Goal: Information Seeking & Learning: Check status

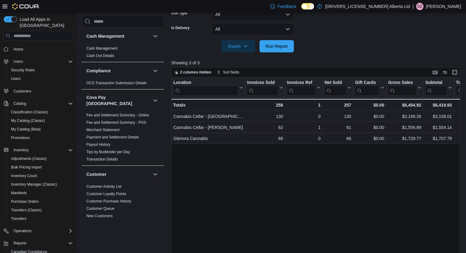
scroll to position [194, 0]
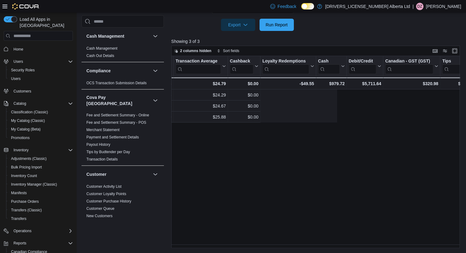
drag, startPoint x: 265, startPoint y: 158, endPoint x: 403, endPoint y: 174, distance: 139.0
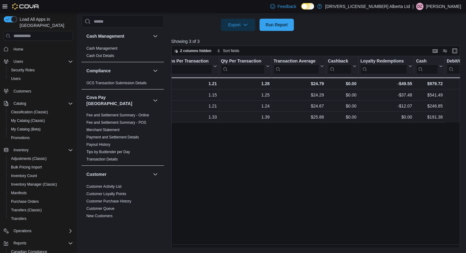
scroll to position [0, 0]
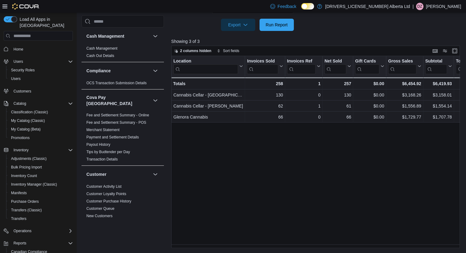
drag, startPoint x: 448, startPoint y: 177, endPoint x: 221, endPoint y: 156, distance: 227.3
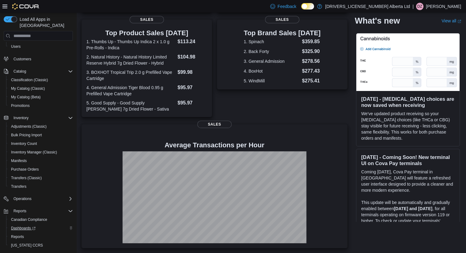
scroll to position [43, 0]
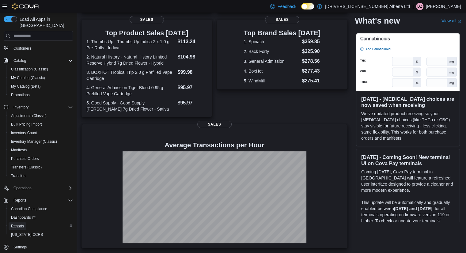
click at [21, 224] on span "Reports" at bounding box center [17, 226] width 13 height 5
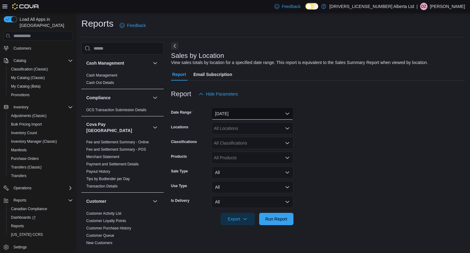
click at [275, 113] on button "Yesterday" at bounding box center [253, 114] width 82 height 12
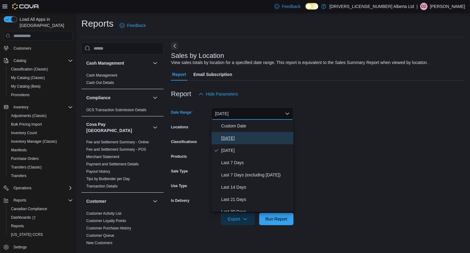
click at [247, 143] on button "[DATE]" at bounding box center [253, 138] width 82 height 12
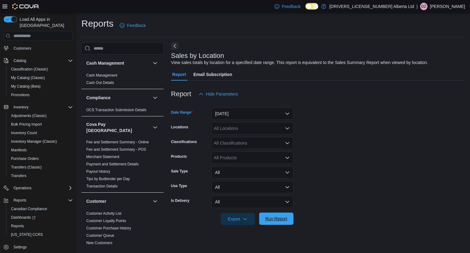
click at [287, 218] on span "Run Report" at bounding box center [277, 219] width 22 height 6
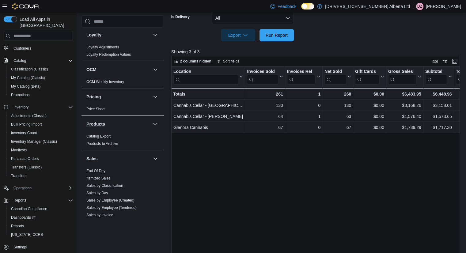
scroll to position [471, 0]
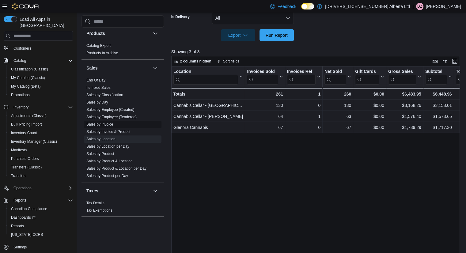
drag, startPoint x: 105, startPoint y: 149, endPoint x: 116, endPoint y: 143, distance: 12.6
click at [105, 152] on link "Sales by Product" at bounding box center [100, 154] width 28 height 4
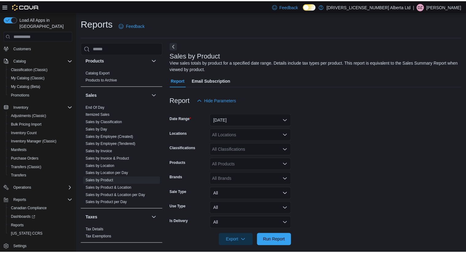
scroll to position [6, 0]
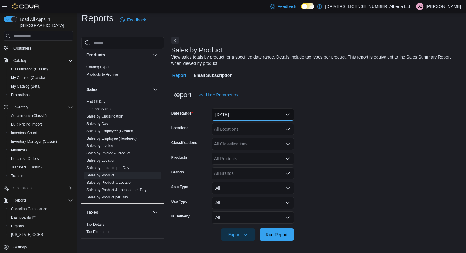
click at [284, 111] on button "Yesterday" at bounding box center [253, 114] width 82 height 12
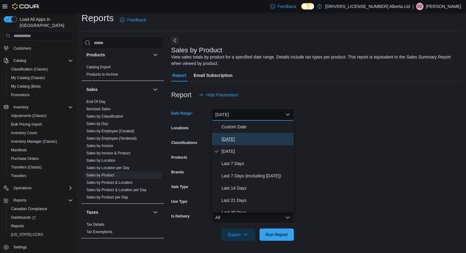
click at [229, 143] on button "Today" at bounding box center [253, 139] width 82 height 12
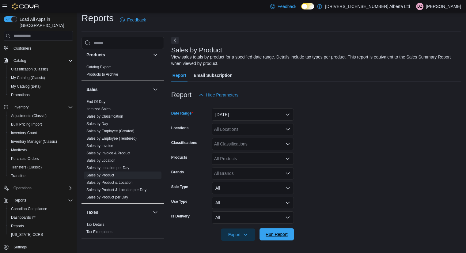
click at [272, 240] on span "Run Report" at bounding box center [276, 234] width 27 height 12
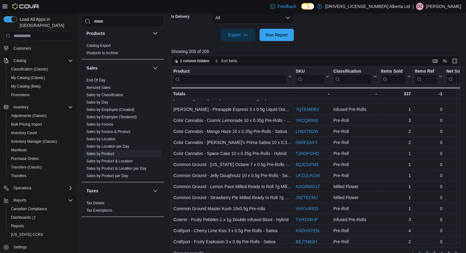
scroll to position [215, 0]
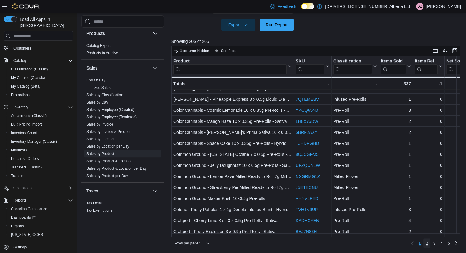
click at [428, 243] on span "2" at bounding box center [427, 243] width 2 height 6
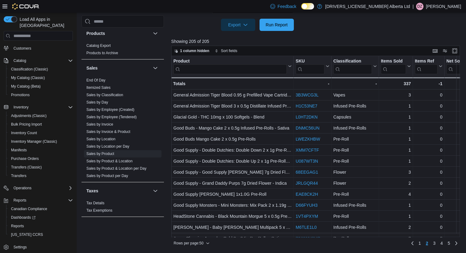
scroll to position [201, 0]
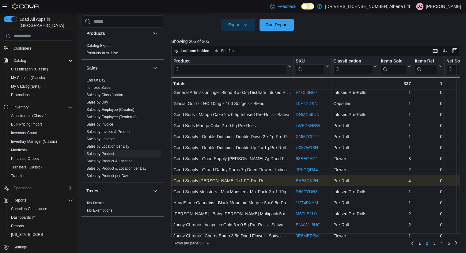
click at [311, 182] on link "EAE8CK2H" at bounding box center [307, 180] width 22 height 5
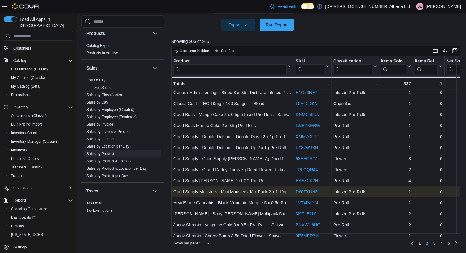
click at [304, 191] on link "D66FYUH3" at bounding box center [307, 191] width 22 height 5
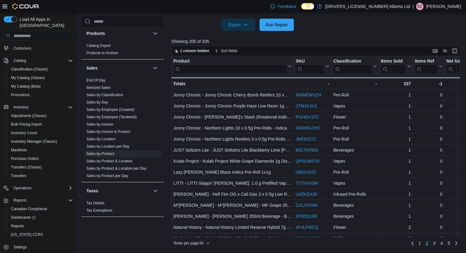
scroll to position [356, 0]
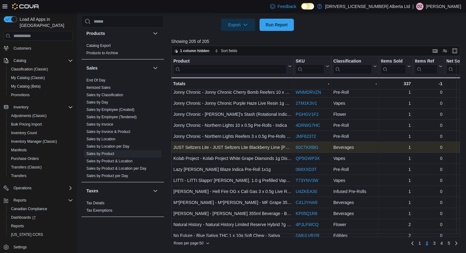
click at [302, 146] on link "60CTKRBG" at bounding box center [307, 147] width 23 height 5
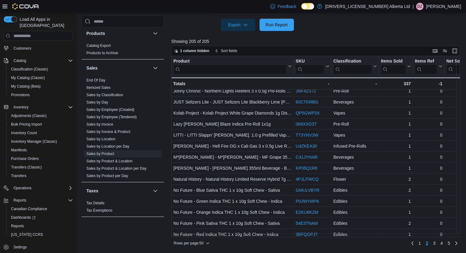
scroll to position [407, 0]
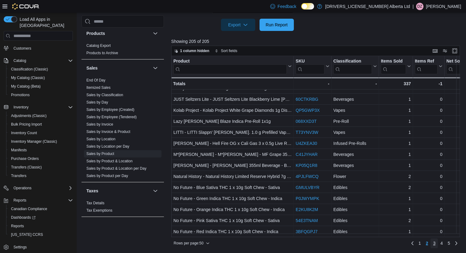
click at [438, 243] on link "3" at bounding box center [433, 243] width 7 height 10
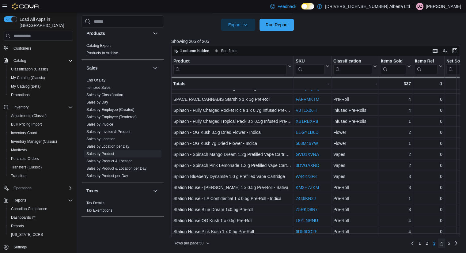
click at [443, 243] on span "4" at bounding box center [441, 243] width 2 height 6
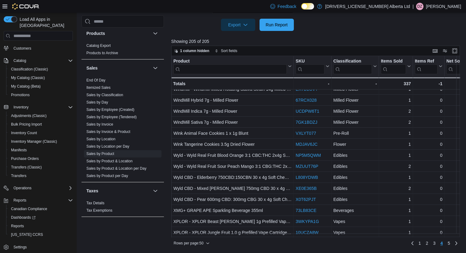
scroll to position [383, 0]
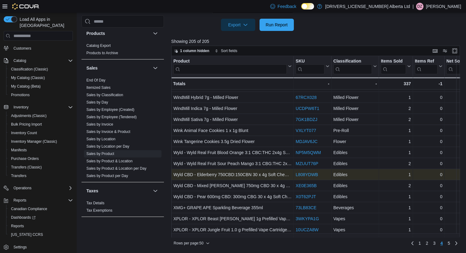
click at [310, 173] on link "L808YDWB" at bounding box center [307, 174] width 22 height 5
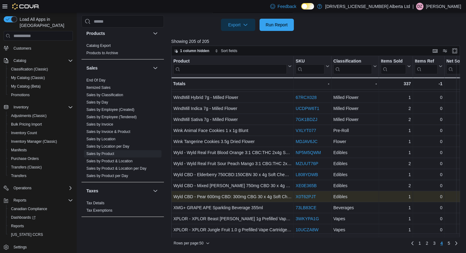
click at [307, 195] on link "X0T62PJT" at bounding box center [306, 196] width 20 height 5
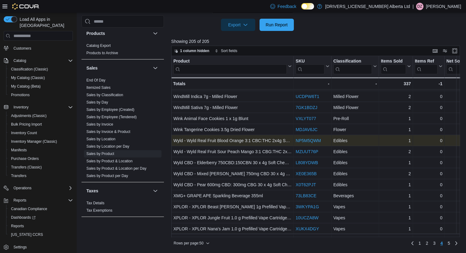
scroll to position [407, 0]
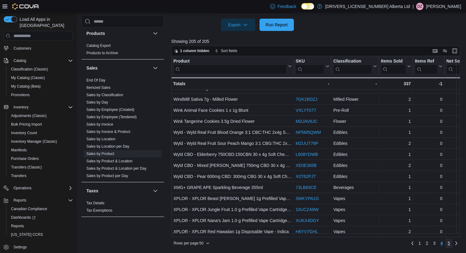
click at [450, 245] on span "5" at bounding box center [448, 243] width 2 height 6
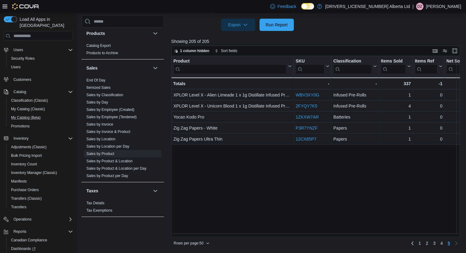
scroll to position [0, 0]
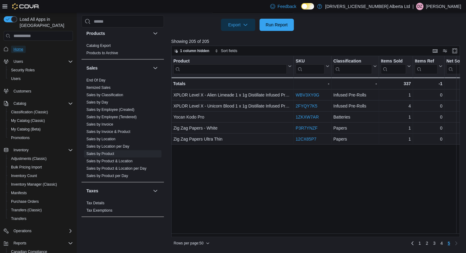
click at [19, 47] on span "Home" at bounding box center [18, 49] width 10 height 5
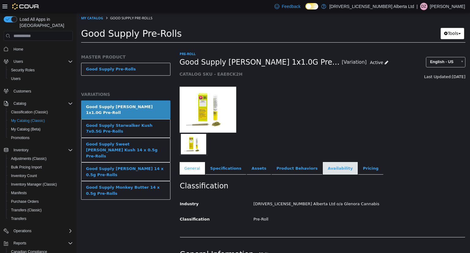
click at [323, 171] on link "Availability" at bounding box center [340, 168] width 35 height 13
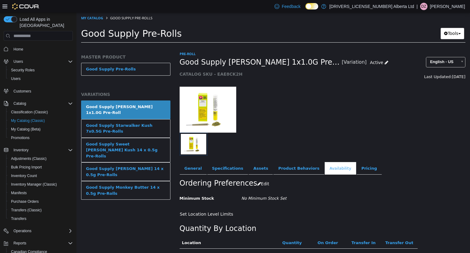
scroll to position [51, 0]
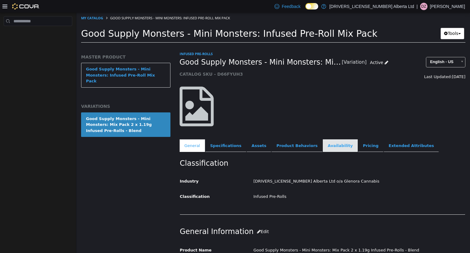
click at [330, 148] on link "Availability" at bounding box center [340, 145] width 35 height 13
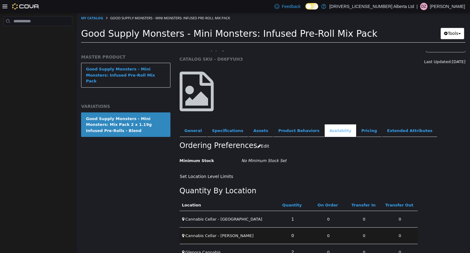
scroll to position [28, 0]
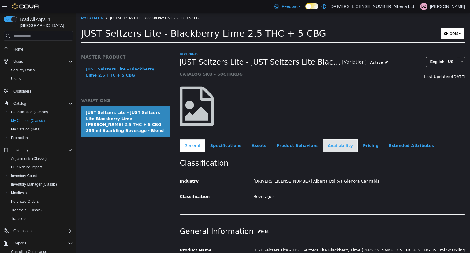
click at [323, 145] on link "Availability" at bounding box center [340, 145] width 35 height 13
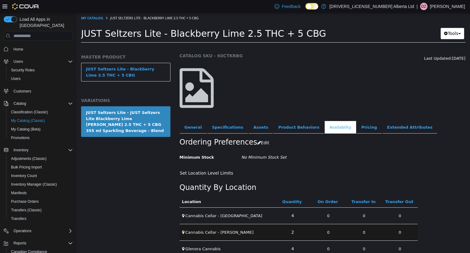
scroll to position [28, 0]
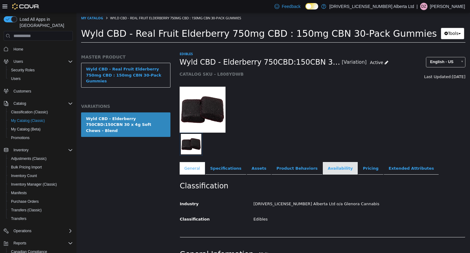
click at [330, 173] on link "Availability" at bounding box center [340, 168] width 35 height 13
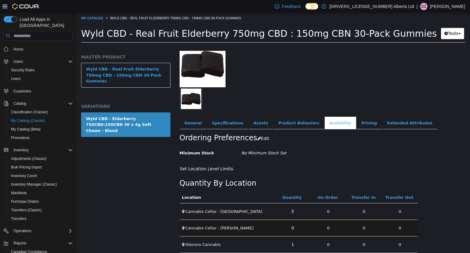
scroll to position [51, 0]
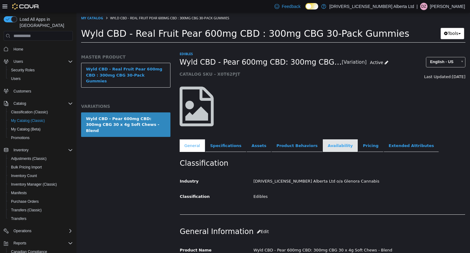
click at [323, 145] on link "Availability" at bounding box center [340, 145] width 35 height 13
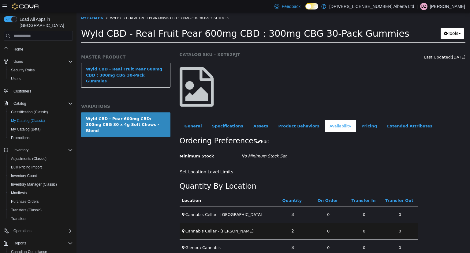
scroll to position [28, 0]
